Goal: Information Seeking & Learning: Stay updated

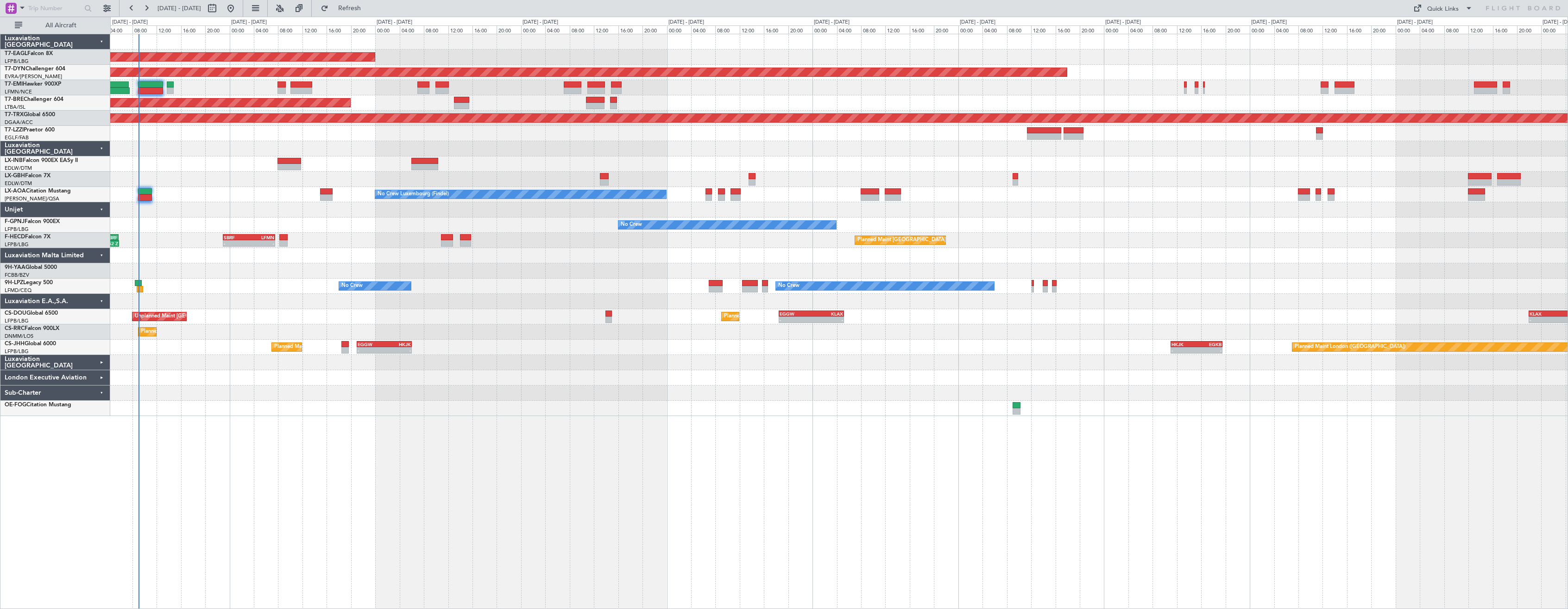
click at [584, 367] on div at bounding box center [839, 363] width 1457 height 15
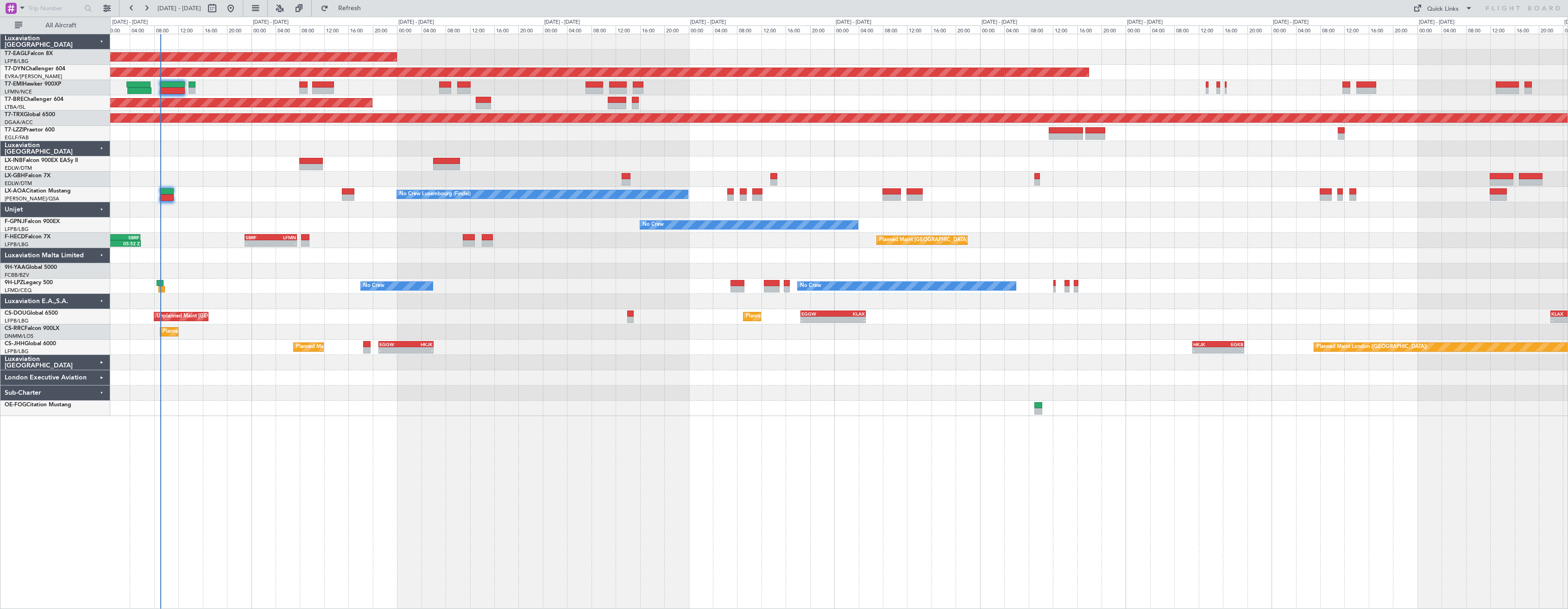
click at [564, 306] on div at bounding box center [839, 301] width 1457 height 15
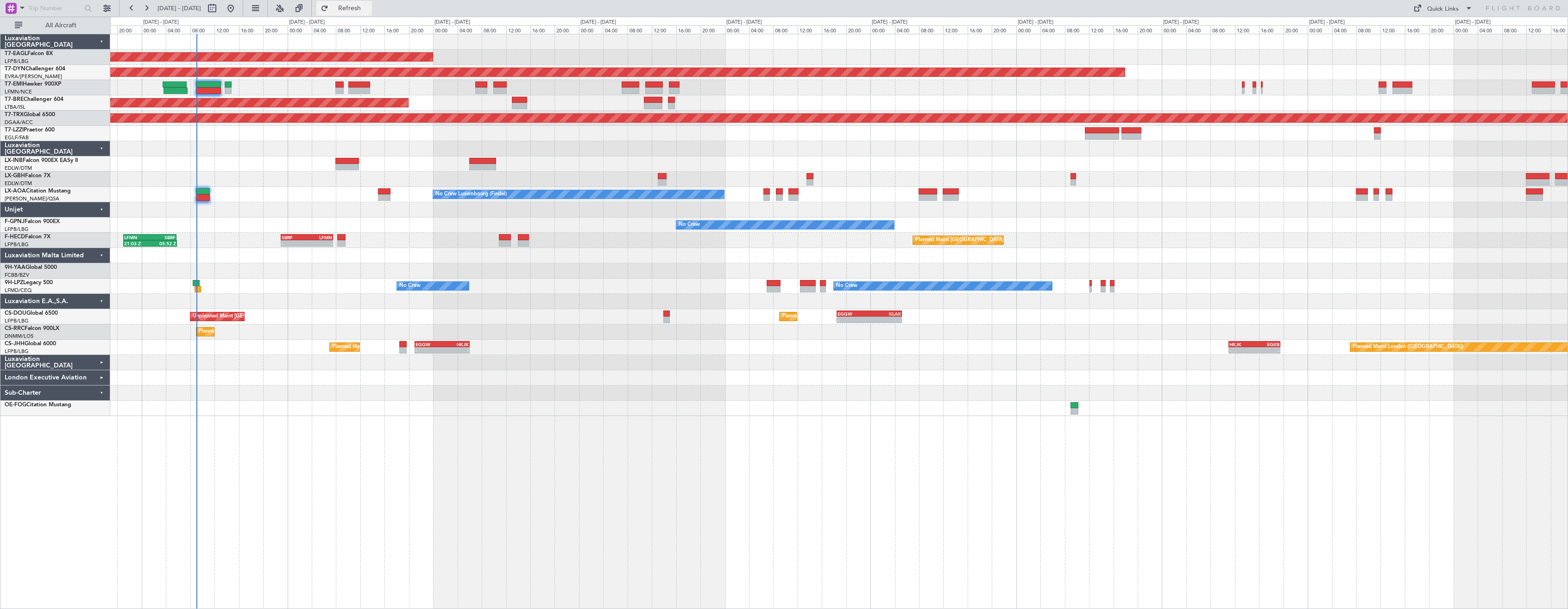
click at [368, 10] on span "Refresh" at bounding box center [350, 8] width 39 height 7
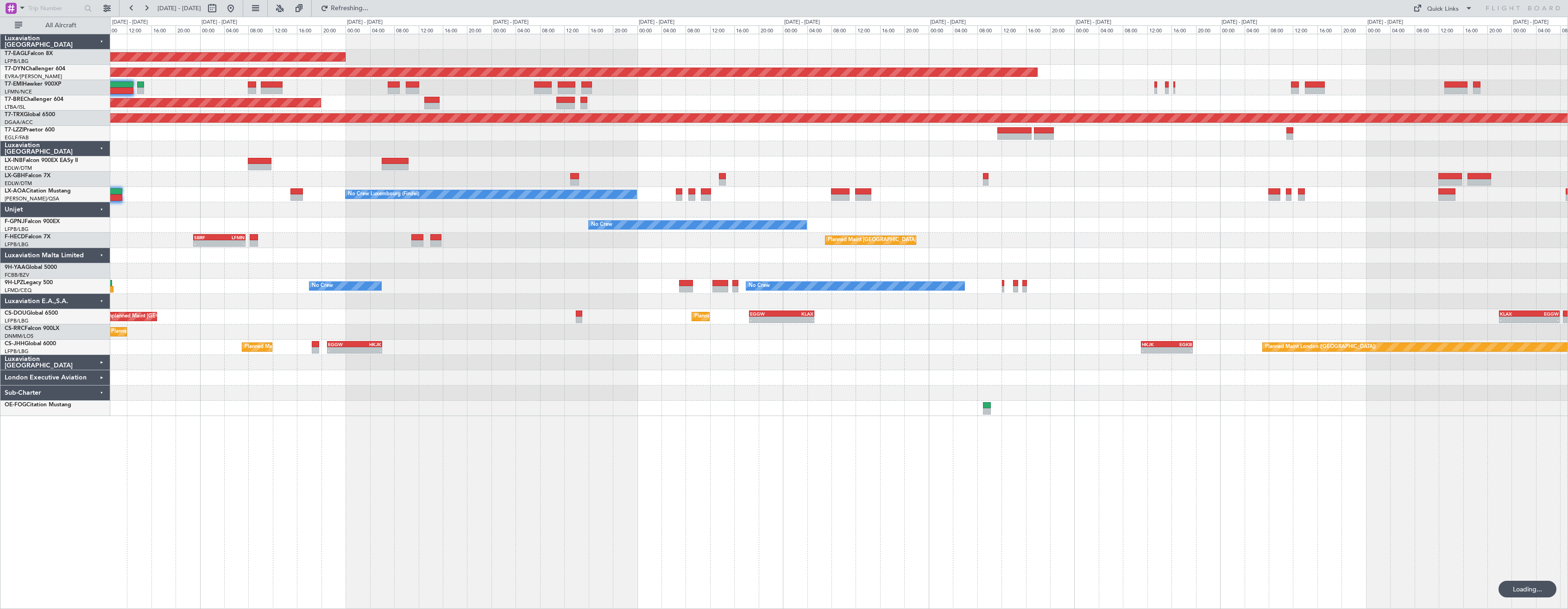
click at [414, 445] on div "Planned Maint [US_STATE] ([GEOGRAPHIC_DATA]) Planned Maint Geneva ([GEOGRAPHIC_…" at bounding box center [839, 322] width 1458 height 576
click at [431, 448] on div "Planned Maint [US_STATE] ([GEOGRAPHIC_DATA]) Planned Maint Geneva ([GEOGRAPHIC_…" at bounding box center [839, 322] width 1458 height 576
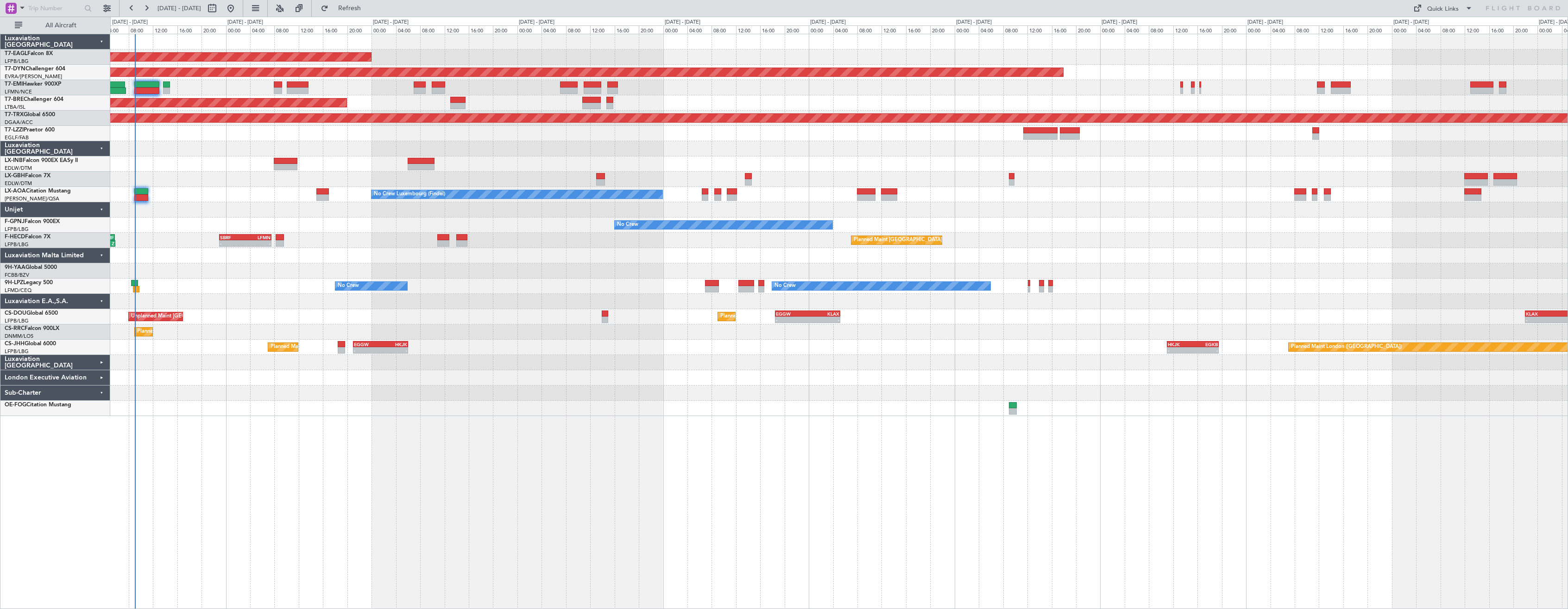
click at [530, 417] on div "Planned Maint [US_STATE] ([GEOGRAPHIC_DATA]) Planned Maint Geneva ([GEOGRAPHIC_…" at bounding box center [839, 322] width 1458 height 576
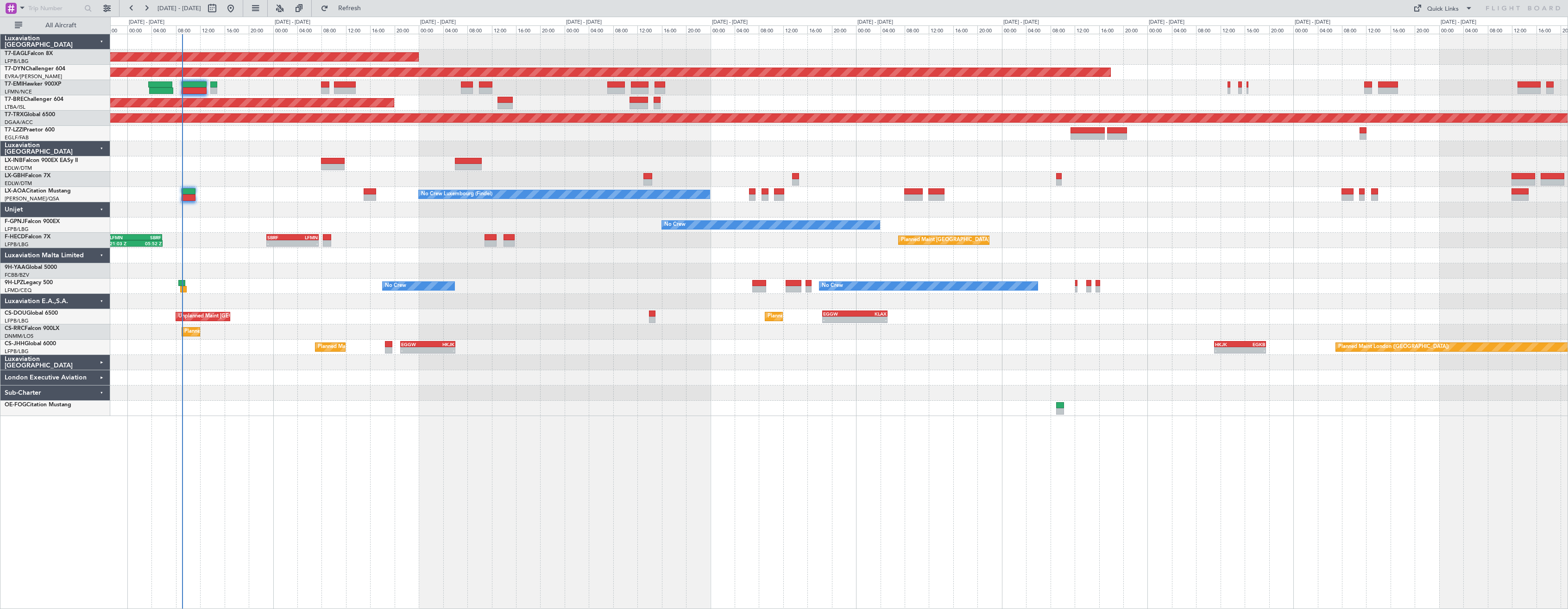
click at [544, 426] on div "Planned Maint [US_STATE] ([GEOGRAPHIC_DATA]) Planned Maint Geneva ([GEOGRAPHIC_…" at bounding box center [839, 322] width 1458 height 576
click at [564, 398] on div at bounding box center [839, 393] width 1457 height 15
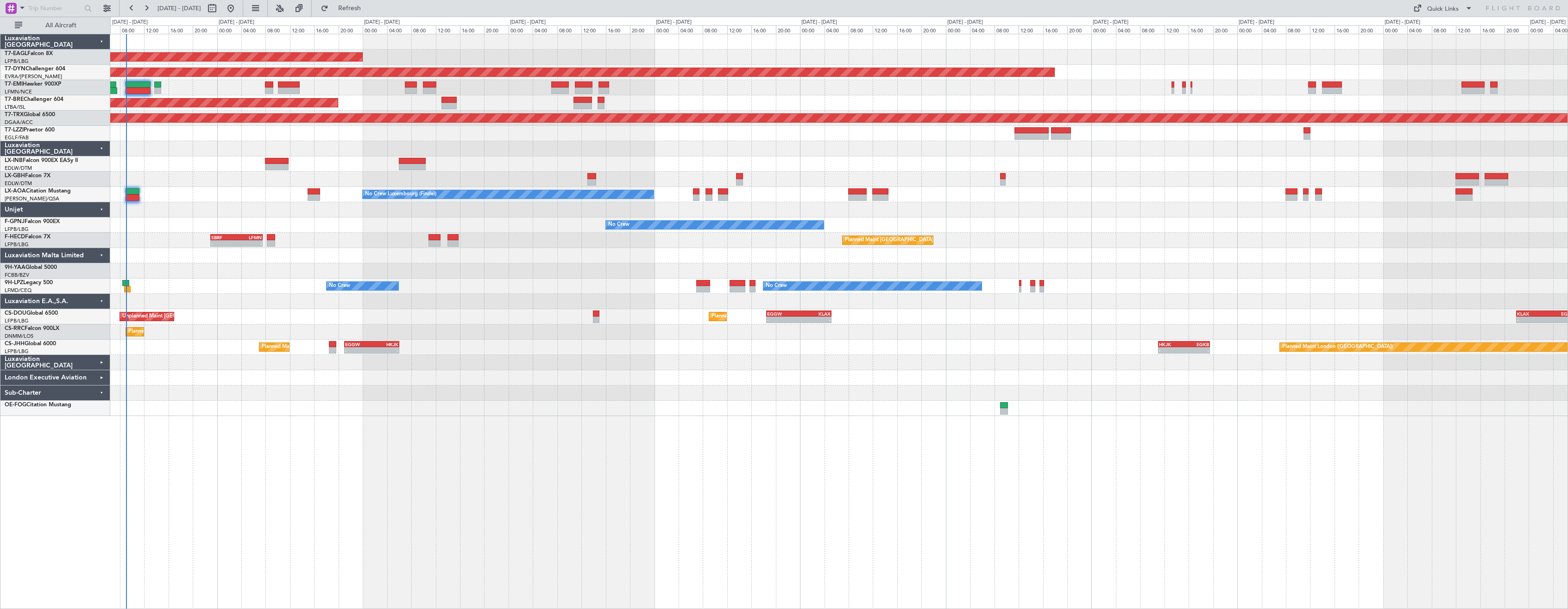
click at [623, 433] on div "Planned Maint [US_STATE] ([GEOGRAPHIC_DATA]) Planned Maint Geneva ([GEOGRAPHIC_…" at bounding box center [839, 322] width 1458 height 576
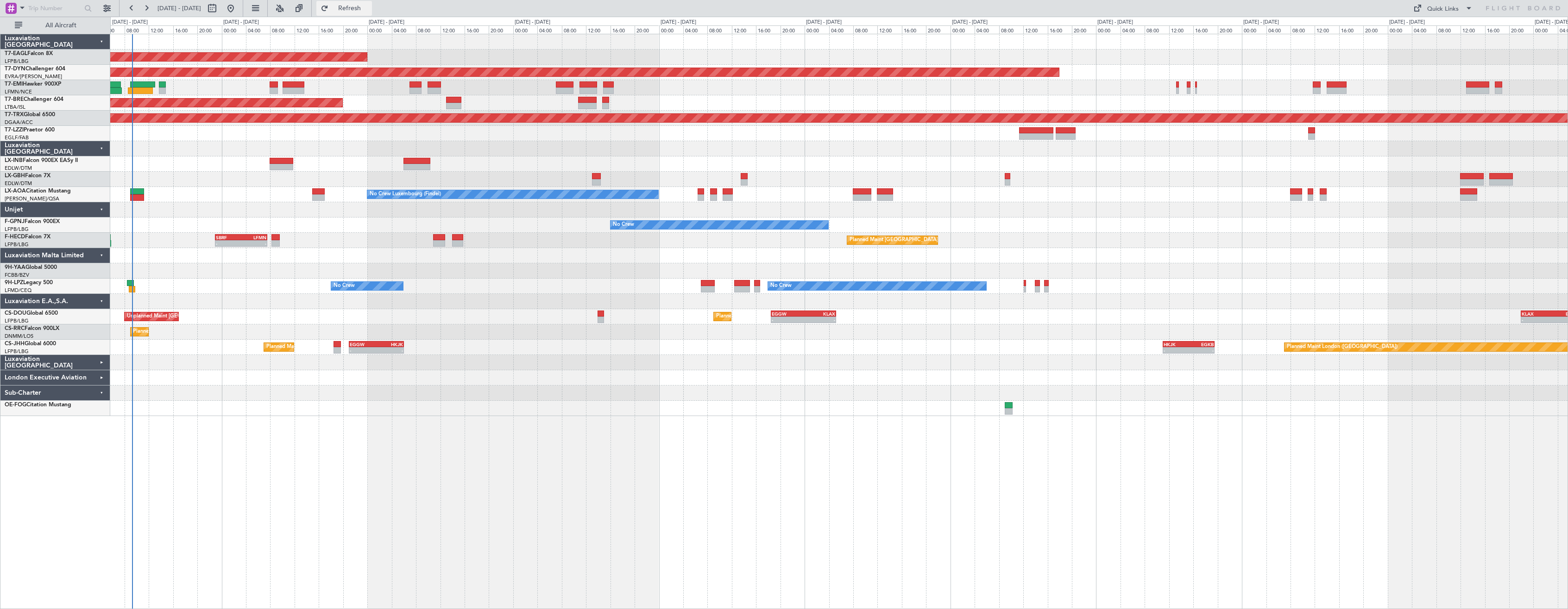
click at [357, 9] on button "Refresh" at bounding box center [344, 9] width 55 height 15
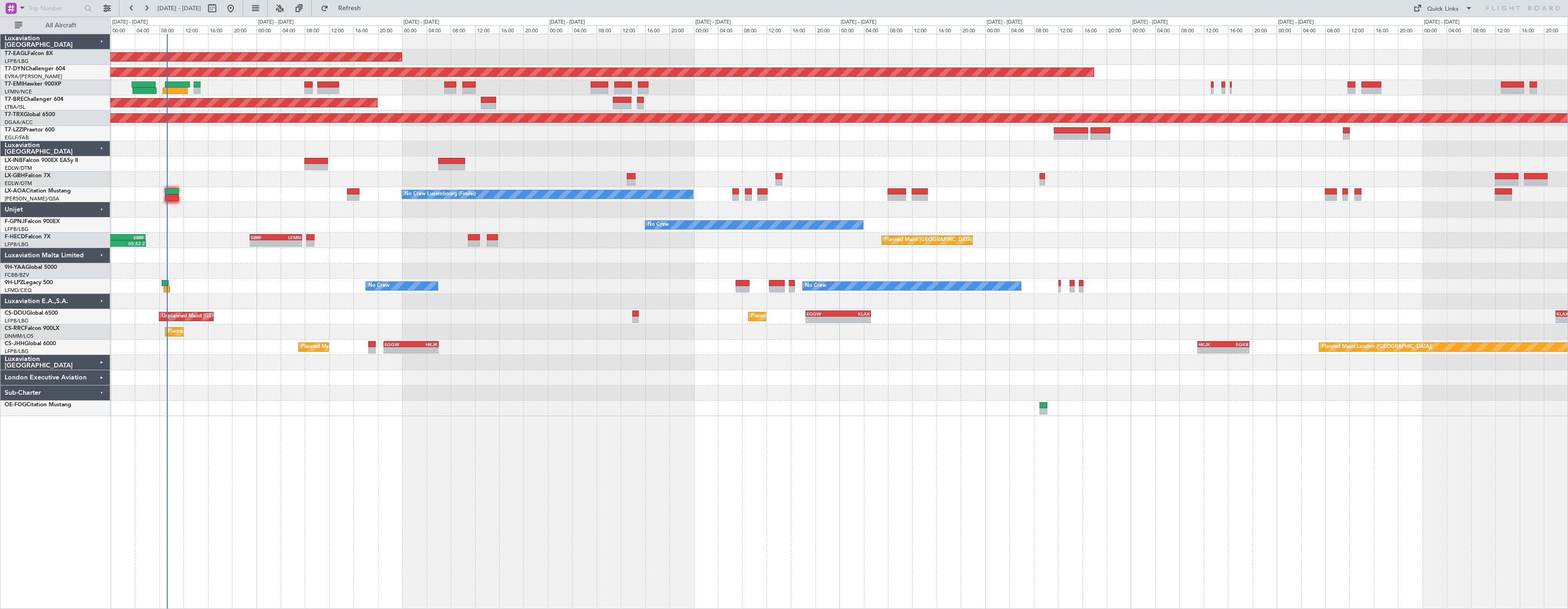
click at [576, 379] on div "Planned Maint [US_STATE] ([GEOGRAPHIC_DATA]) Planned Maint Geneva ([GEOGRAPHIC_…" at bounding box center [839, 225] width 1457 height 382
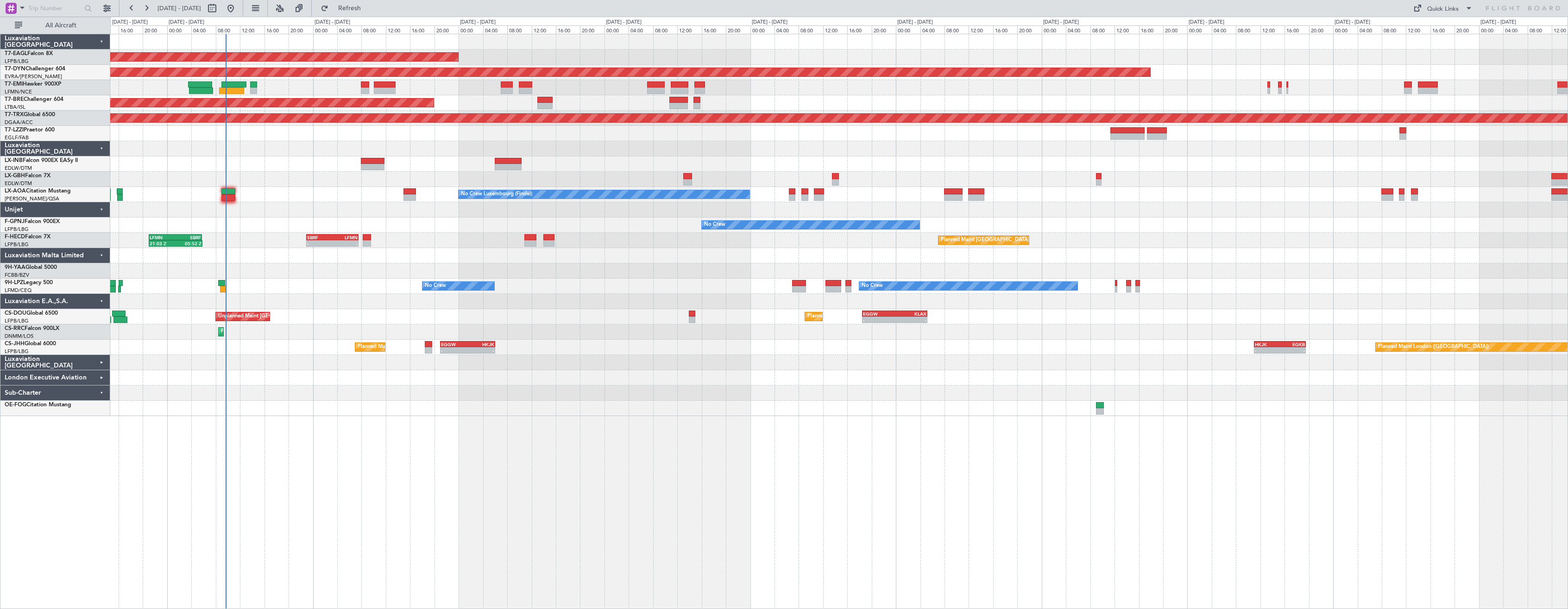
click at [401, 429] on div "Planned Maint [US_STATE] ([GEOGRAPHIC_DATA]) Planned Maint Geneva ([GEOGRAPHIC_…" at bounding box center [839, 322] width 1458 height 576
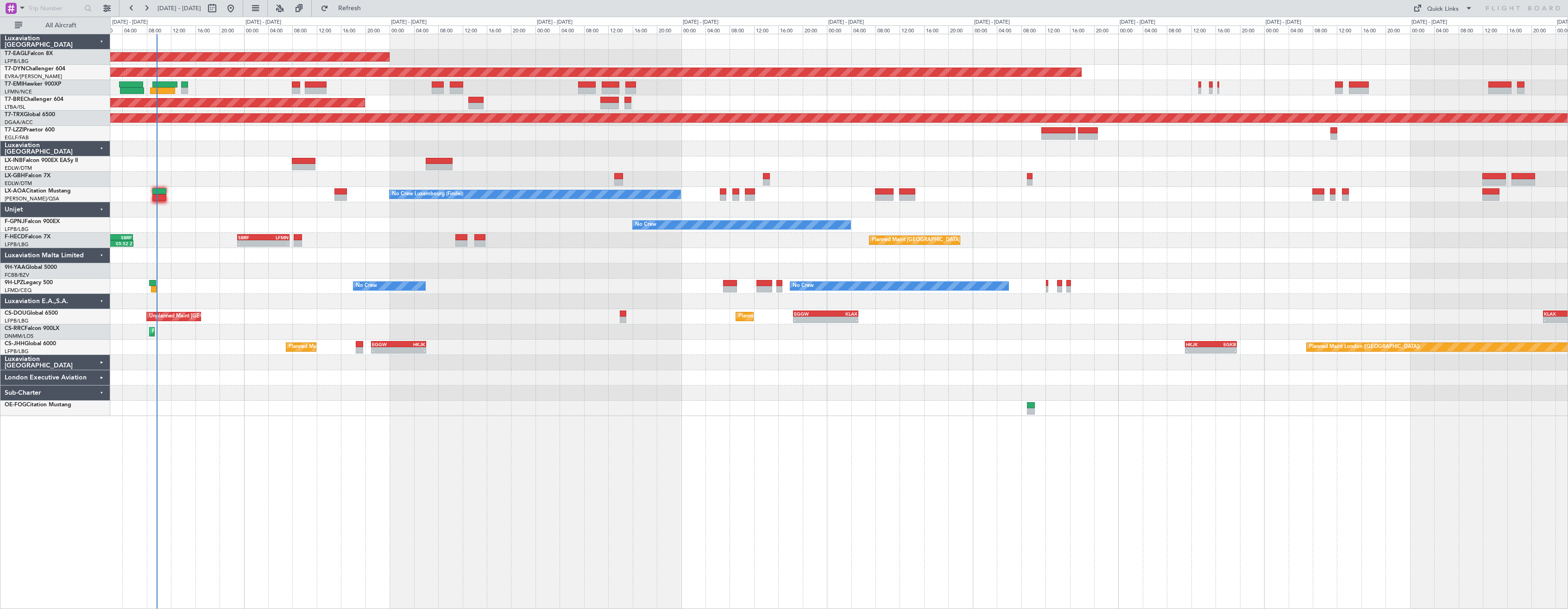
click at [708, 409] on div at bounding box center [839, 408] width 1457 height 15
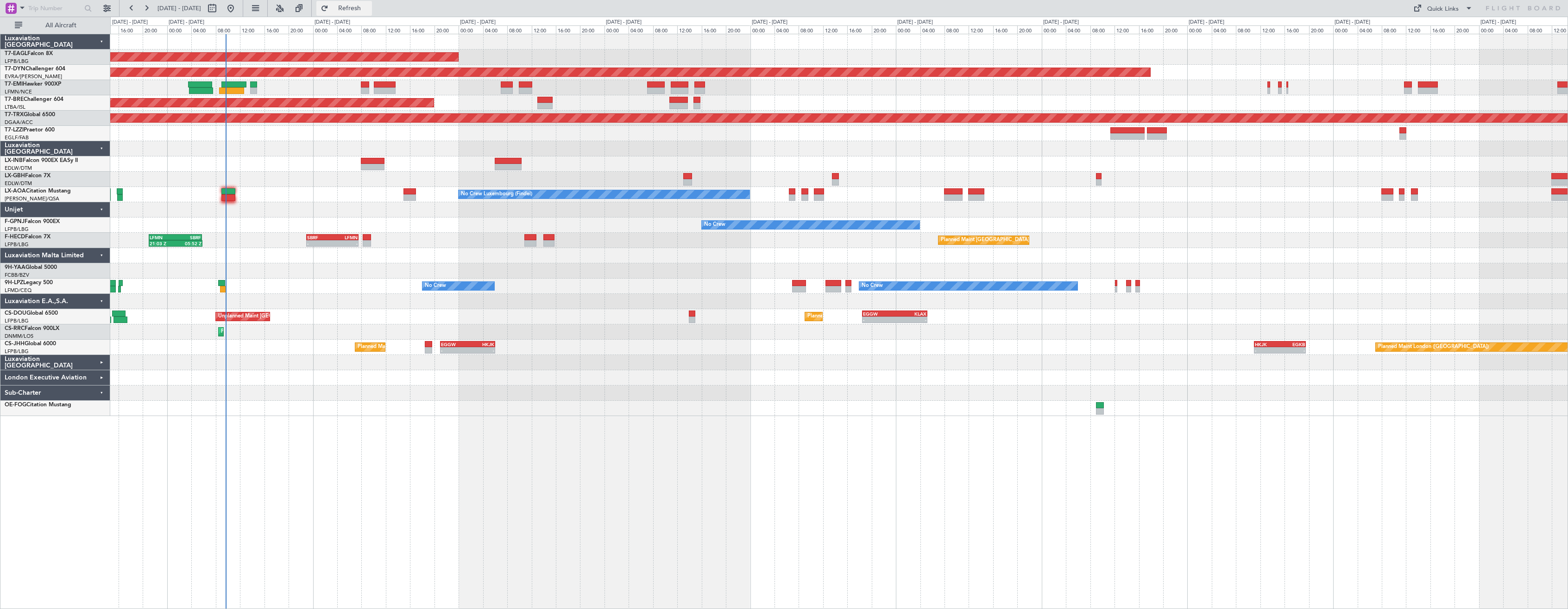
click at [372, 13] on button "Refresh" at bounding box center [344, 9] width 55 height 15
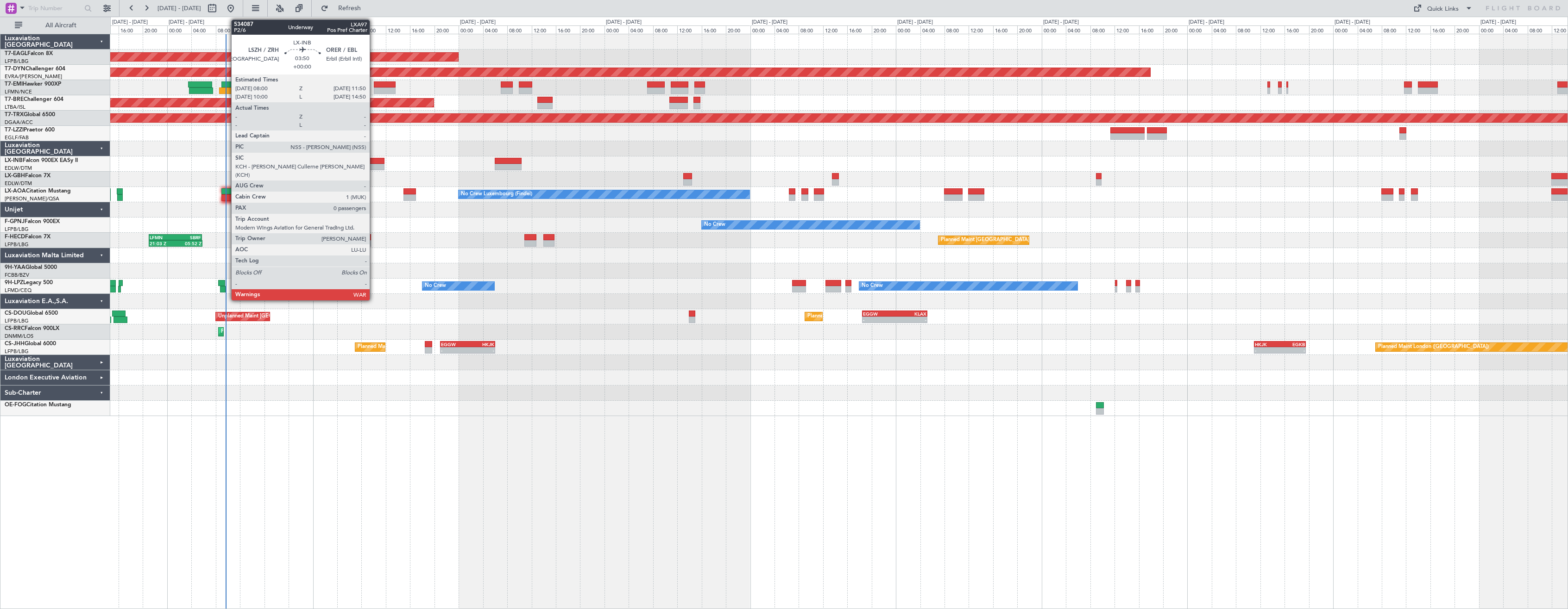
click at [374, 160] on div at bounding box center [373, 161] width 24 height 7
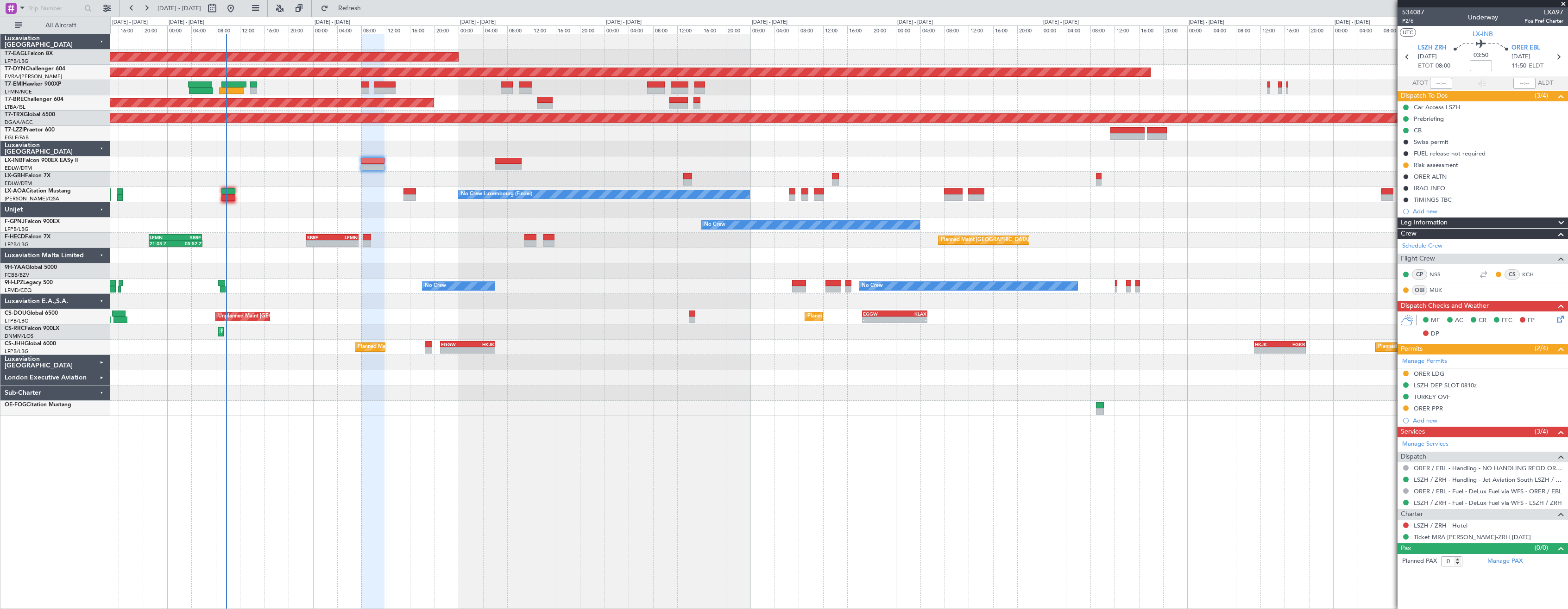
click at [551, 359] on div at bounding box center [839, 363] width 1457 height 15
